Goal: Task Accomplishment & Management: Use online tool/utility

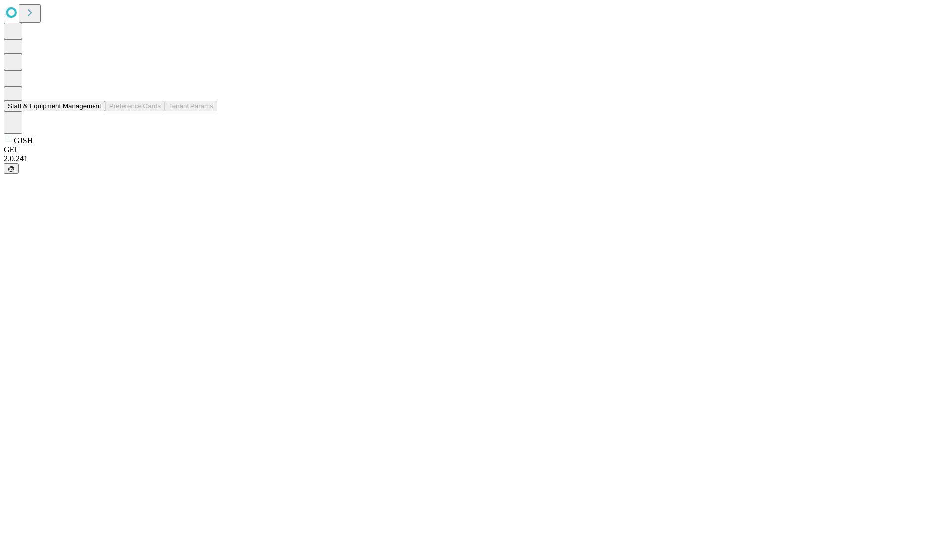
click at [94, 111] on button "Staff & Equipment Management" at bounding box center [54, 106] width 101 height 10
